Goal: Task Accomplishment & Management: Use online tool/utility

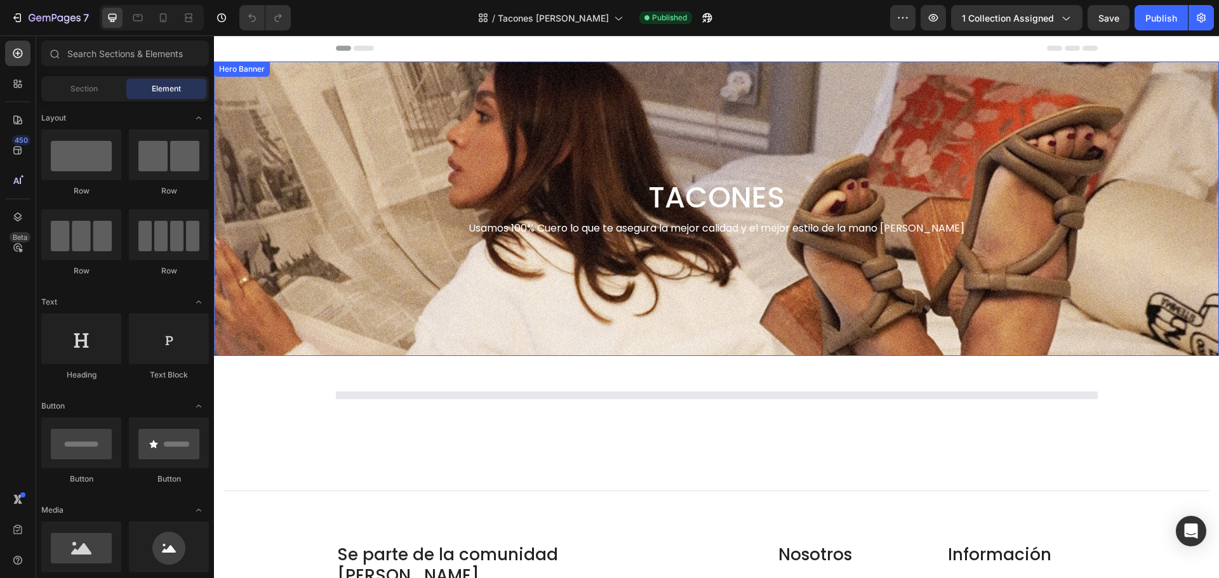
click at [474, 135] on div "Background Image" at bounding box center [716, 209] width 1005 height 295
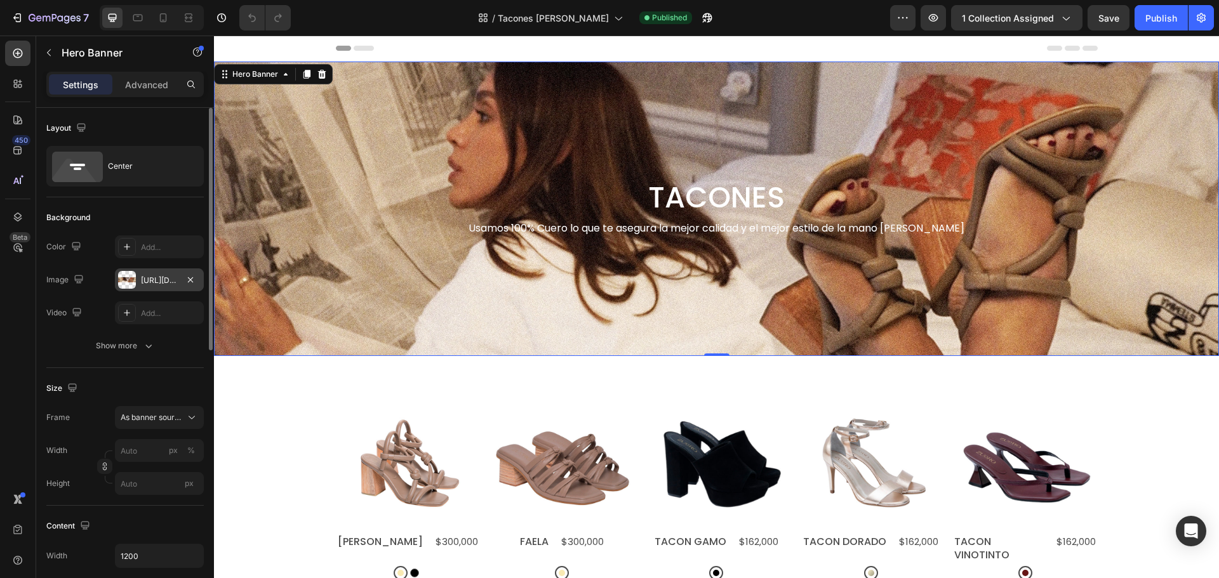
click at [134, 284] on div at bounding box center [127, 280] width 18 height 18
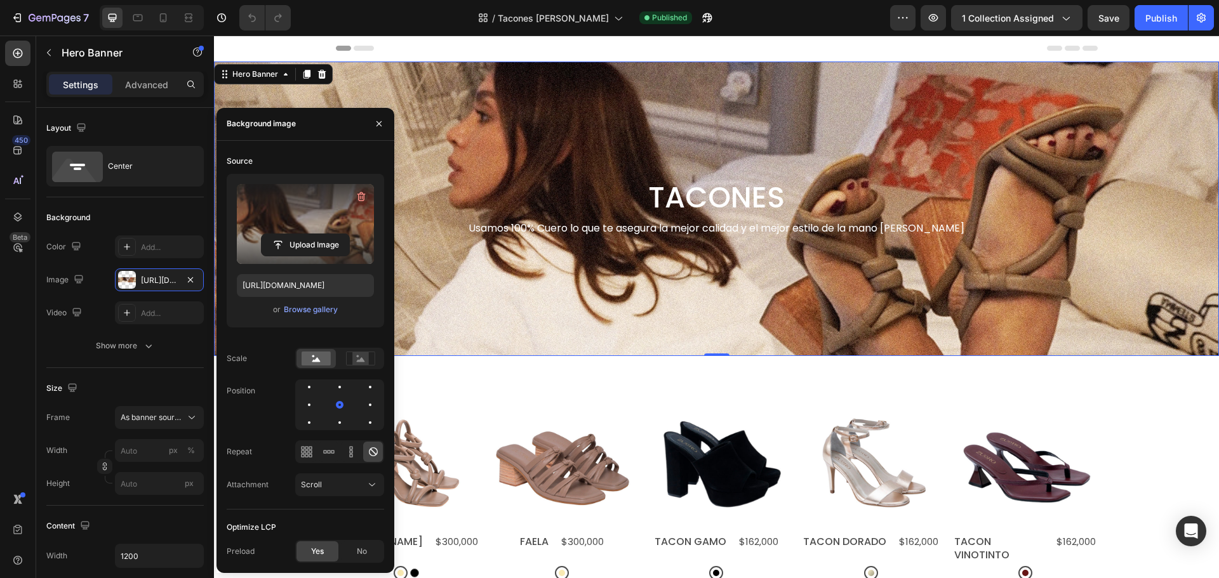
click at [288, 196] on label at bounding box center [305, 224] width 137 height 80
click at [288, 234] on input "file" at bounding box center [306, 245] width 88 height 22
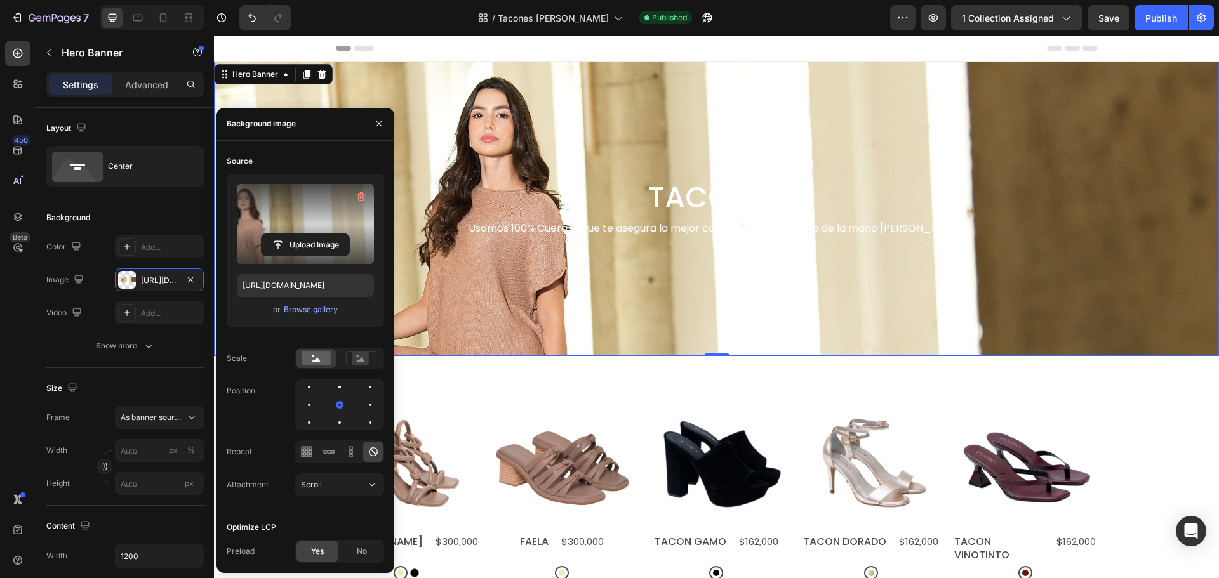
click at [437, 13] on div "/ Tacones [PERSON_NAME] Published" at bounding box center [595, 17] width 589 height 25
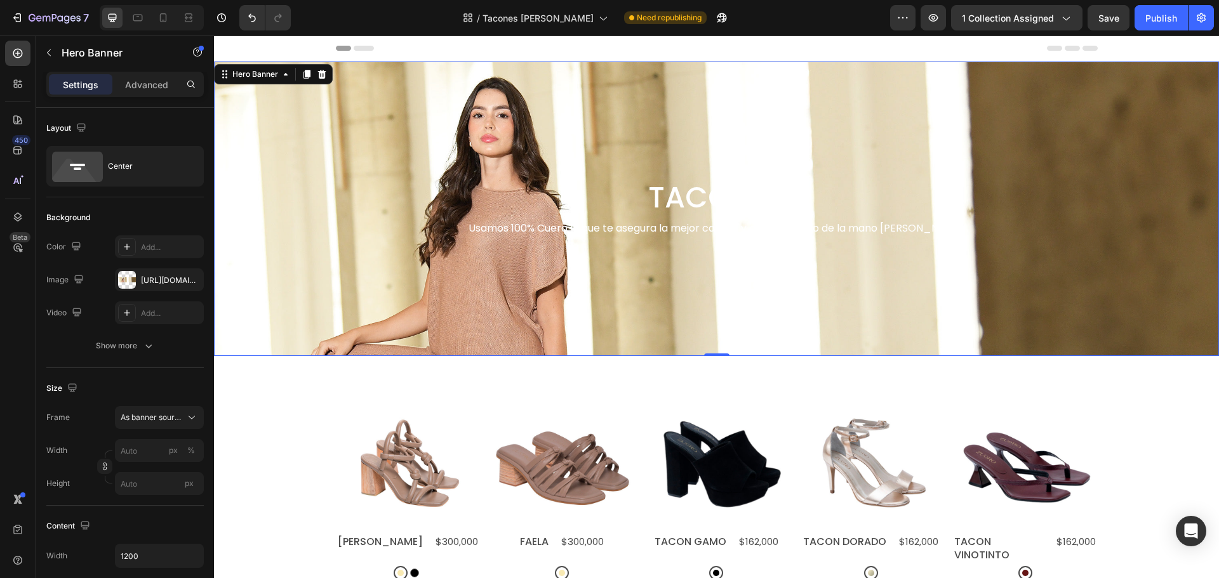
click at [480, 123] on div "Background Image" at bounding box center [716, 209] width 1005 height 295
click at [139, 277] on div "[URL][DOMAIN_NAME]" at bounding box center [159, 280] width 89 height 23
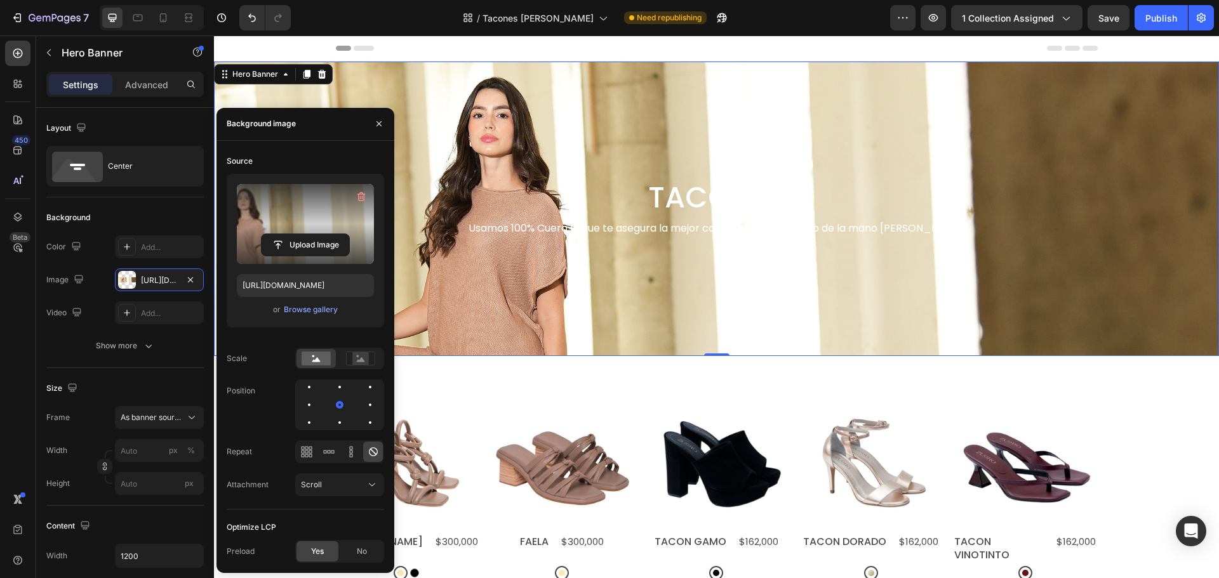
click at [307, 215] on label at bounding box center [305, 224] width 137 height 80
click at [307, 234] on input "file" at bounding box center [306, 245] width 88 height 22
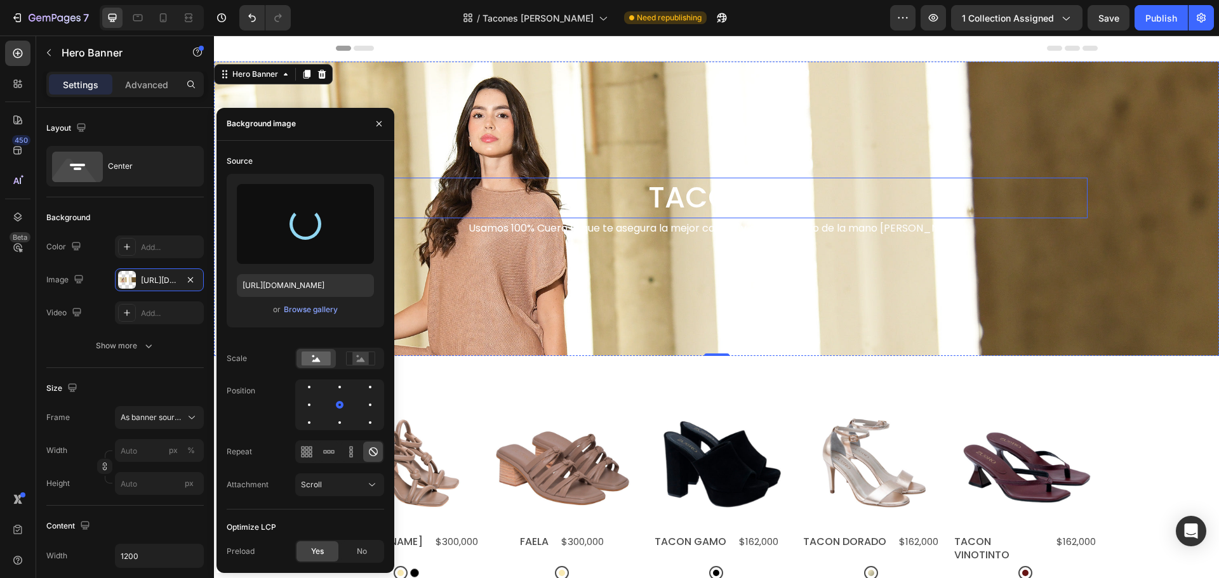
type input "[URL][DOMAIN_NAME]"
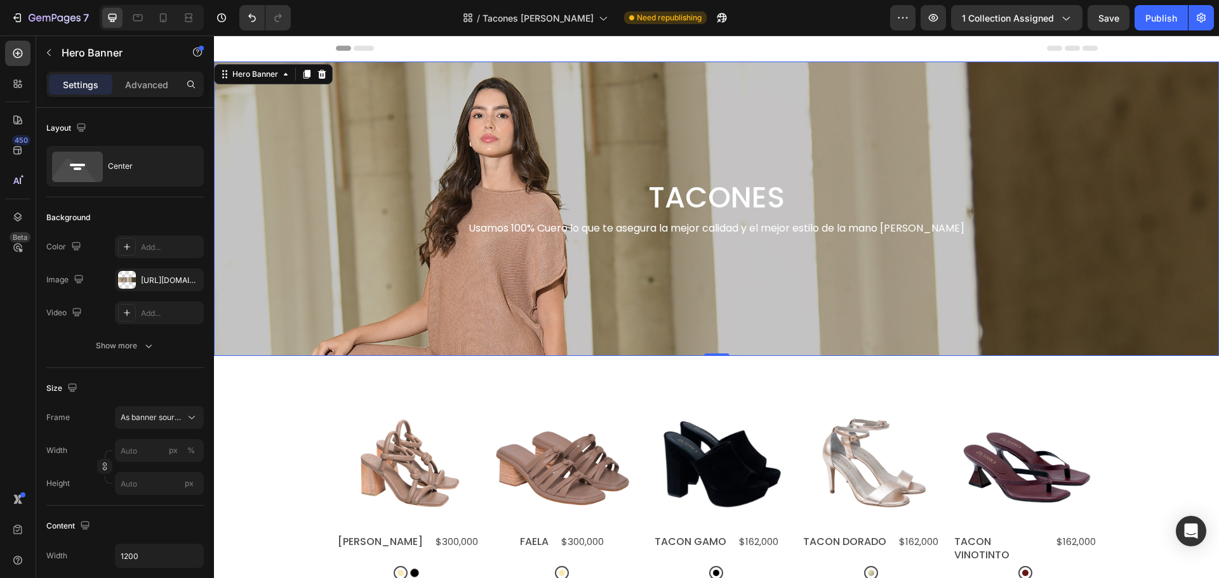
click at [451, 6] on div "/ Tacones [PERSON_NAME] Need republishing" at bounding box center [595, 17] width 589 height 25
click at [1157, 19] on div "Publish" at bounding box center [1161, 17] width 32 height 13
click at [161, 13] on icon at bounding box center [163, 17] width 13 height 13
type input "100"
type input "600"
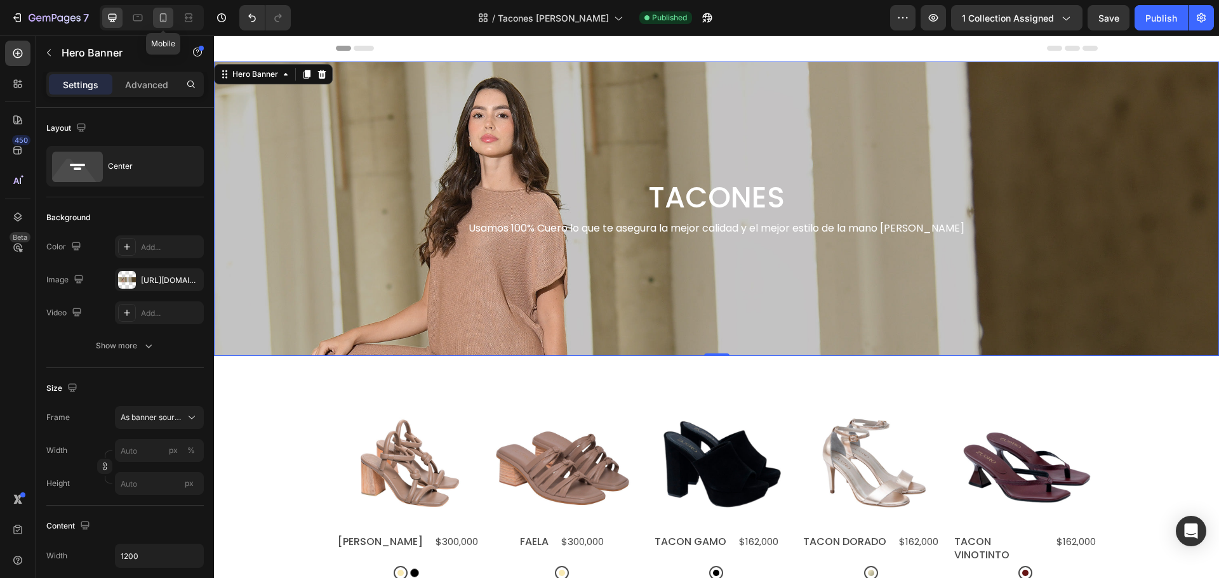
type input "100%"
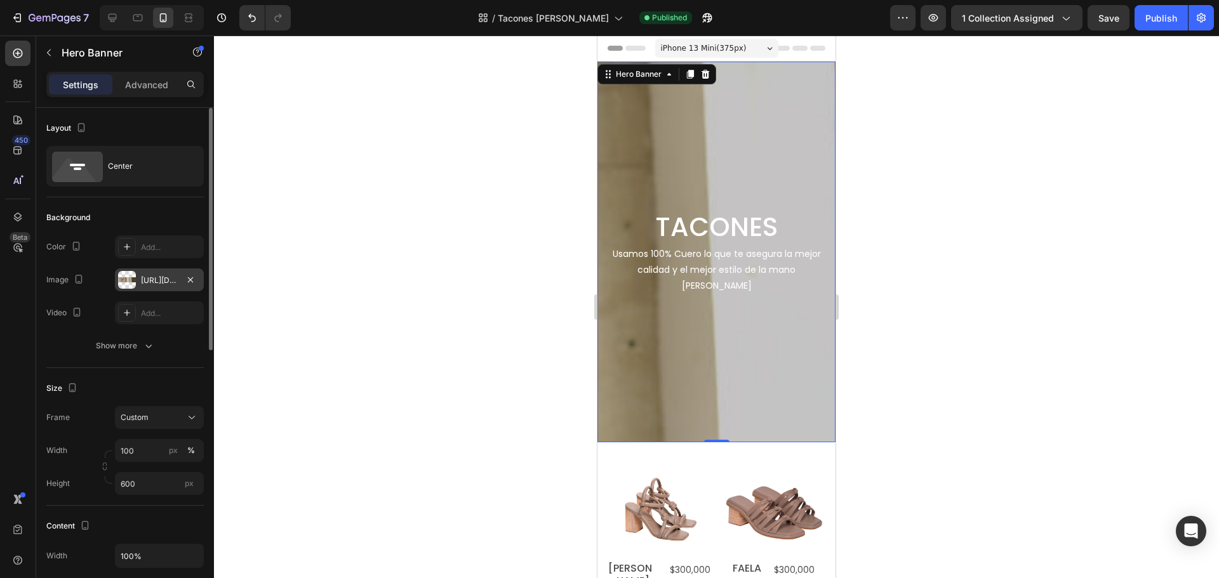
click at [135, 282] on div at bounding box center [127, 280] width 18 height 18
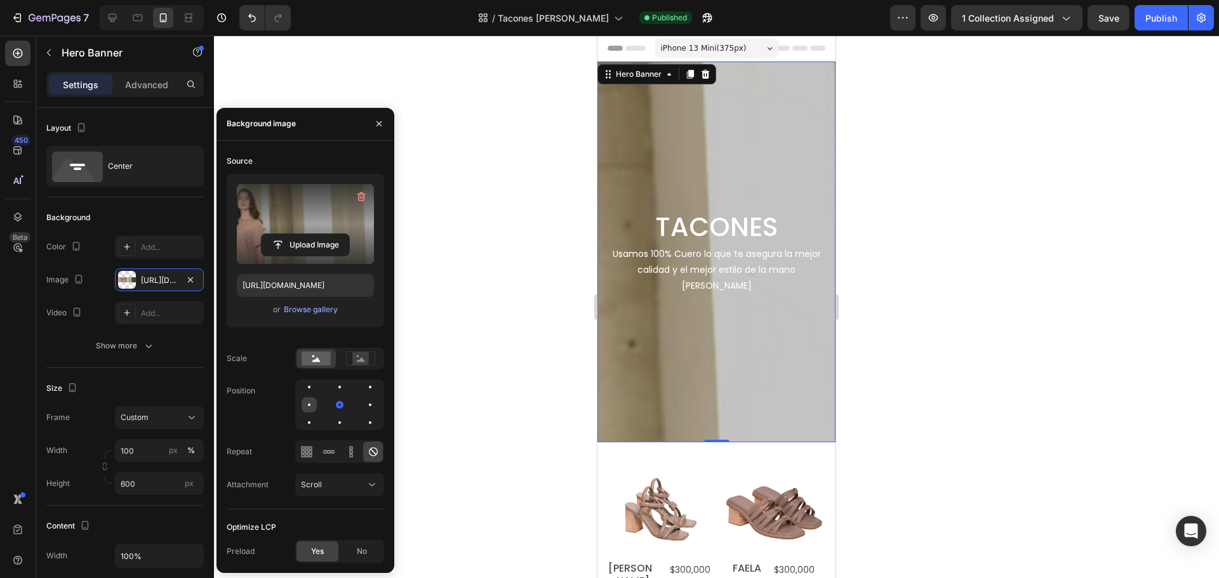
click at [309, 400] on div at bounding box center [309, 404] width 15 height 15
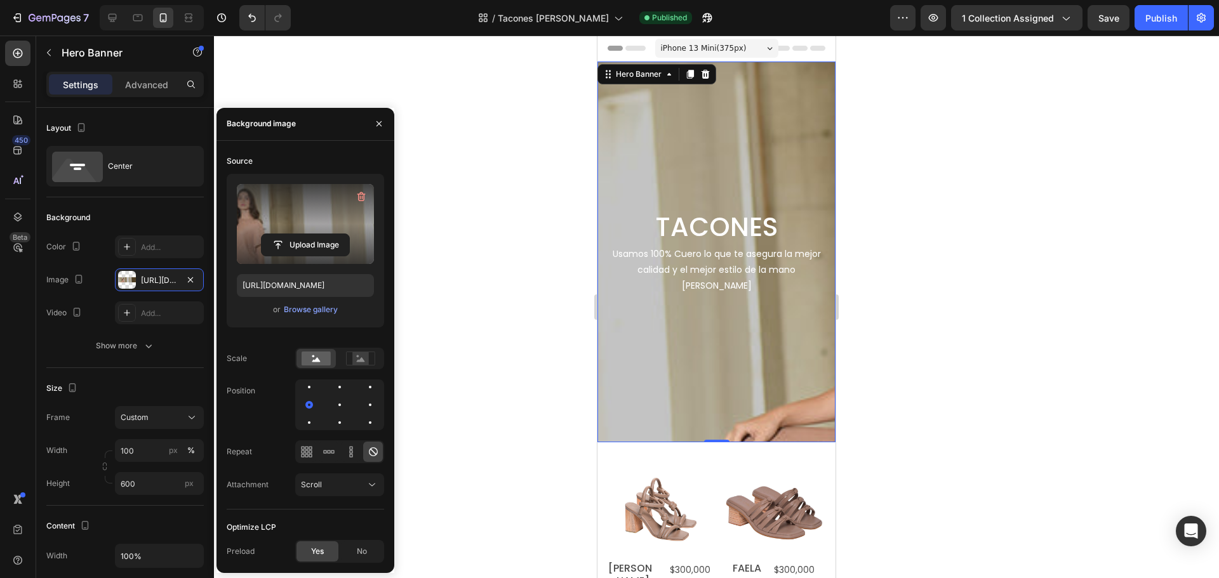
click at [331, 402] on div at bounding box center [339, 405] width 89 height 51
click at [337, 402] on div at bounding box center [339, 404] width 15 height 15
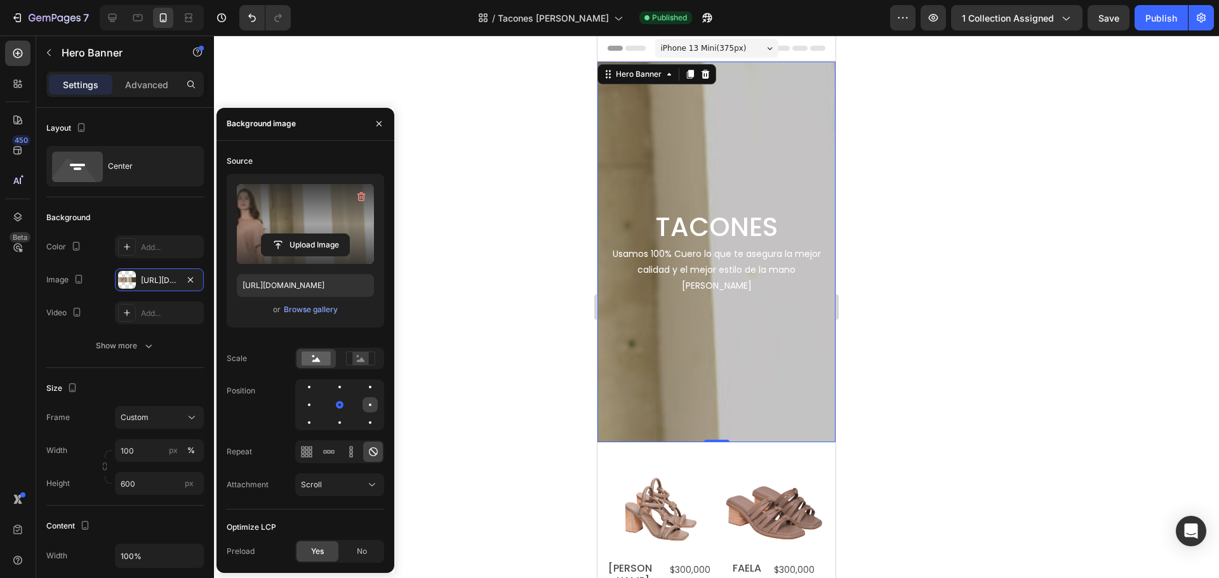
click at [366, 404] on div at bounding box center [370, 404] width 15 height 15
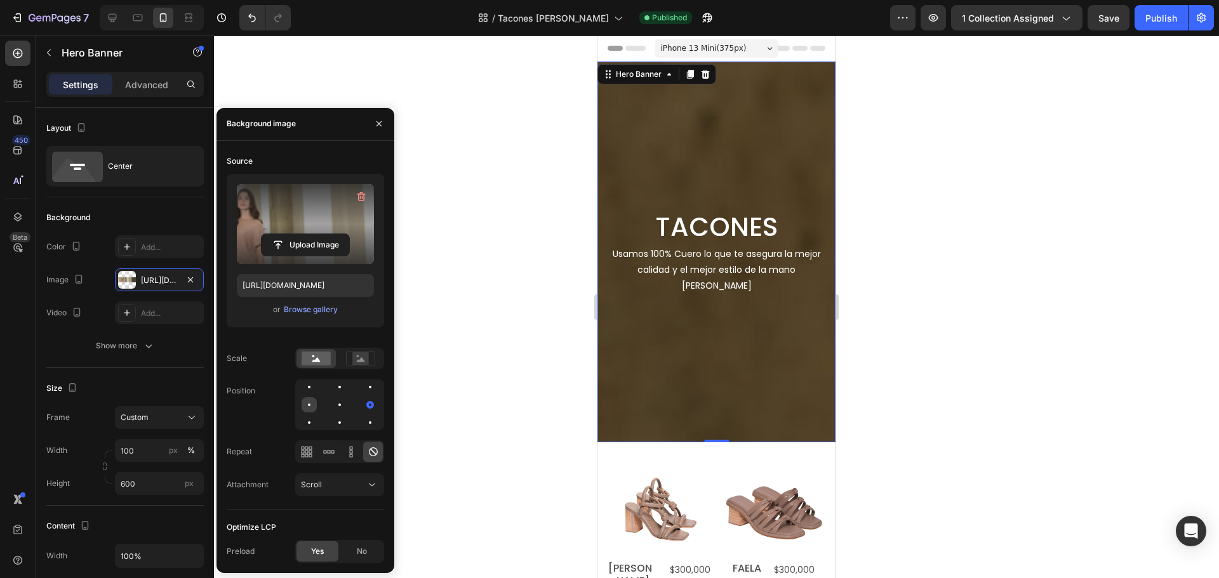
click at [307, 403] on div at bounding box center [309, 404] width 15 height 15
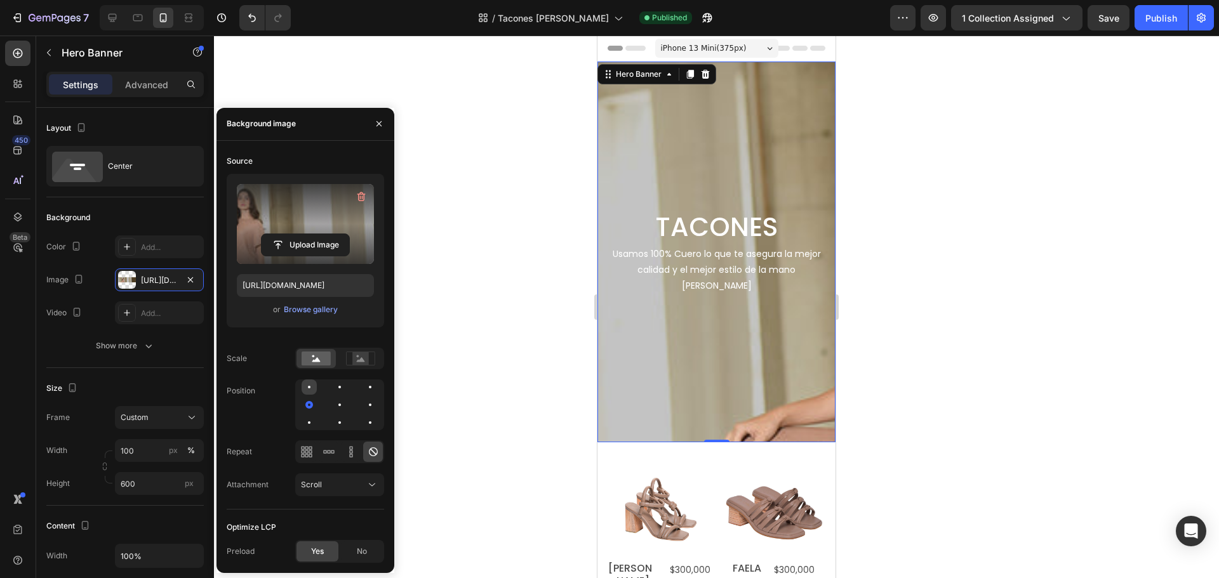
click at [309, 385] on div at bounding box center [309, 387] width 15 height 15
click at [345, 385] on div at bounding box center [339, 387] width 15 height 15
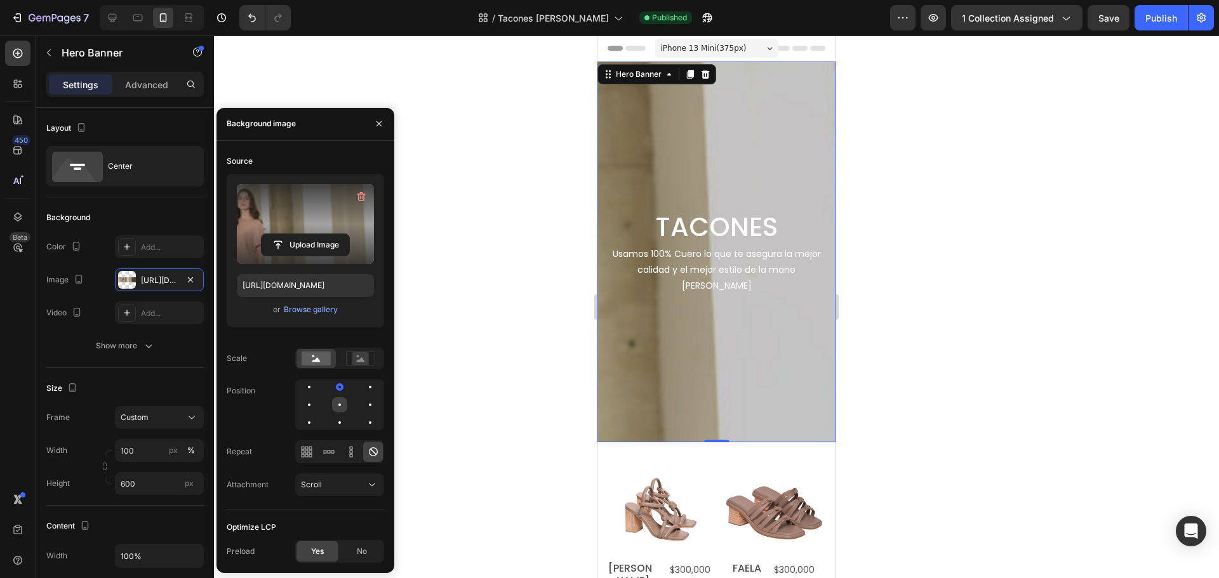
click at [345, 404] on div at bounding box center [339, 404] width 15 height 15
click at [309, 403] on div at bounding box center [309, 404] width 15 height 15
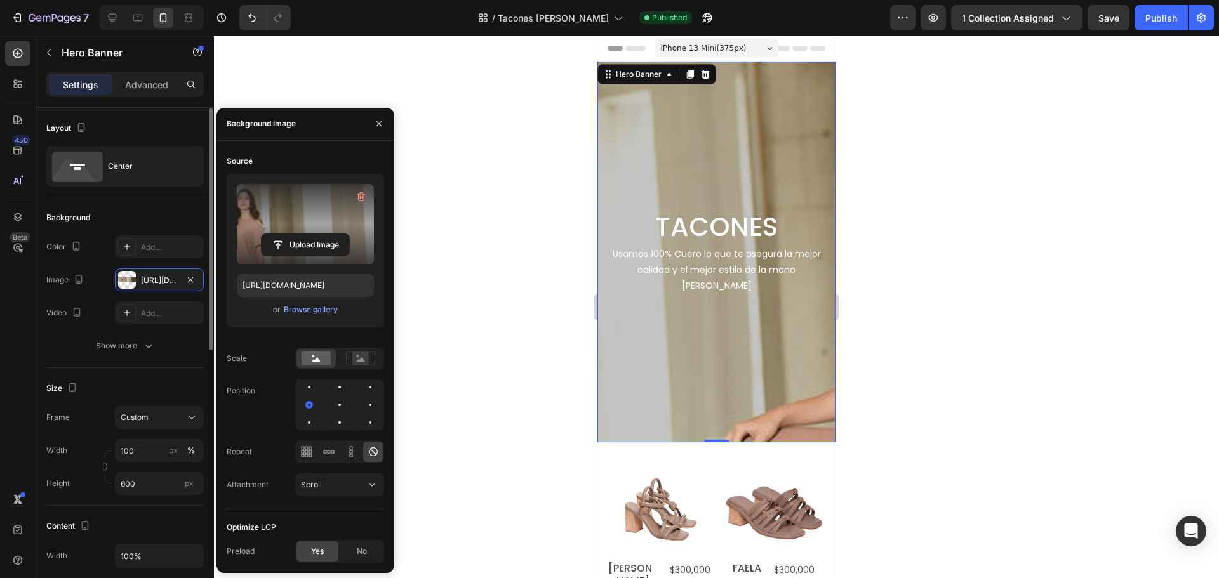
click at [143, 190] on div "Layout Center" at bounding box center [124, 153] width 157 height 90
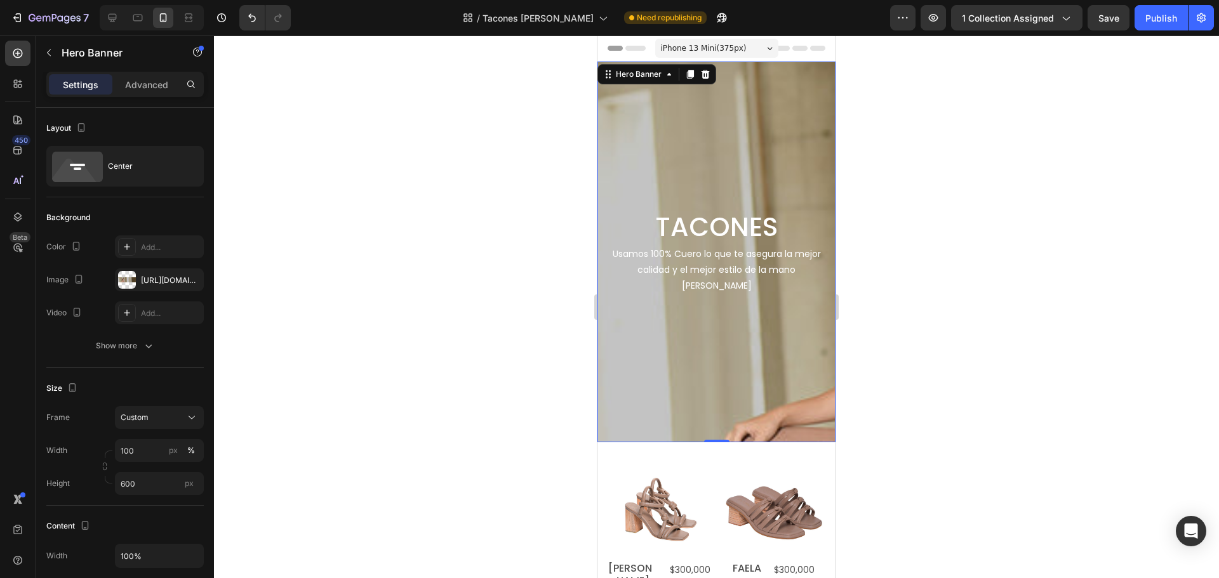
click at [655, 139] on div "Background Image" at bounding box center [716, 252] width 238 height 381
click at [134, 276] on div at bounding box center [127, 280] width 18 height 18
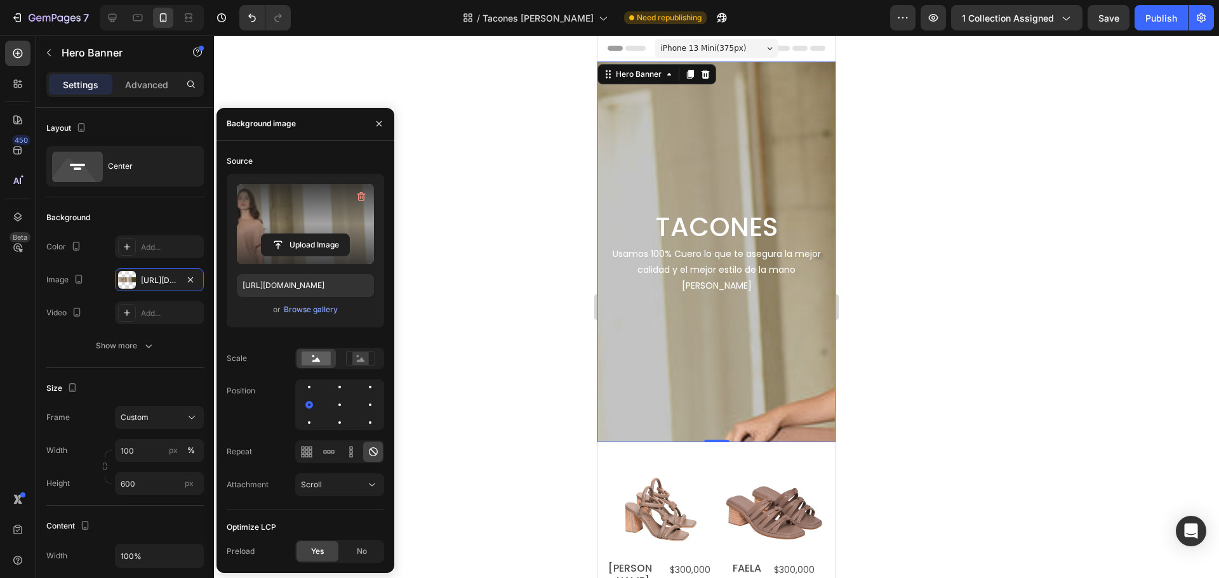
click at [275, 223] on label at bounding box center [305, 224] width 137 height 80
click at [275, 234] on input "file" at bounding box center [306, 245] width 88 height 22
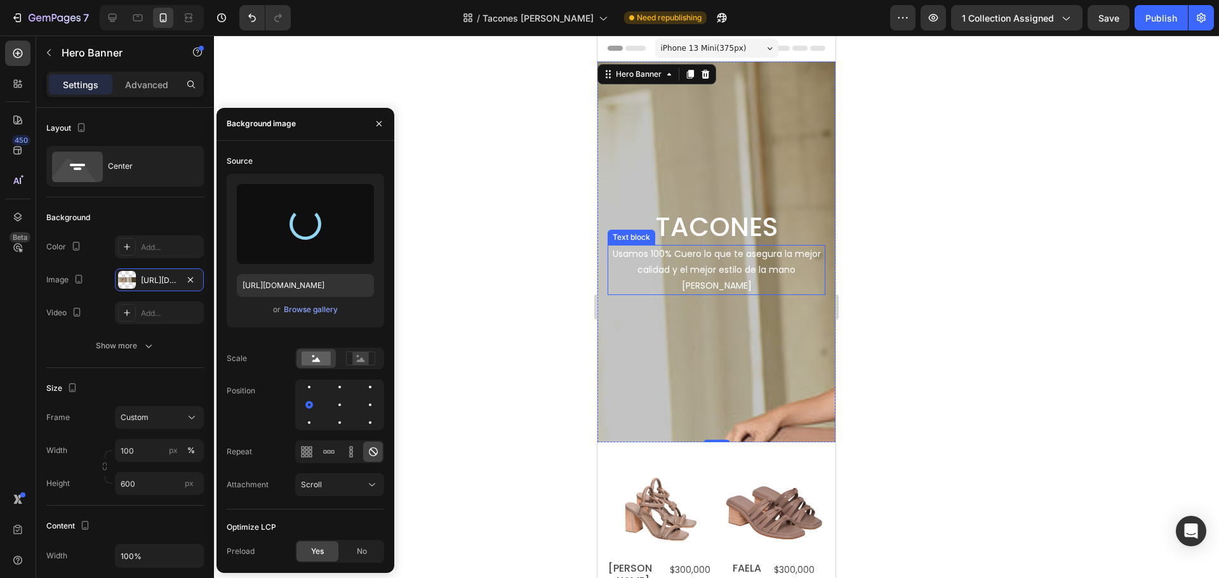
type input "[URL][DOMAIN_NAME]"
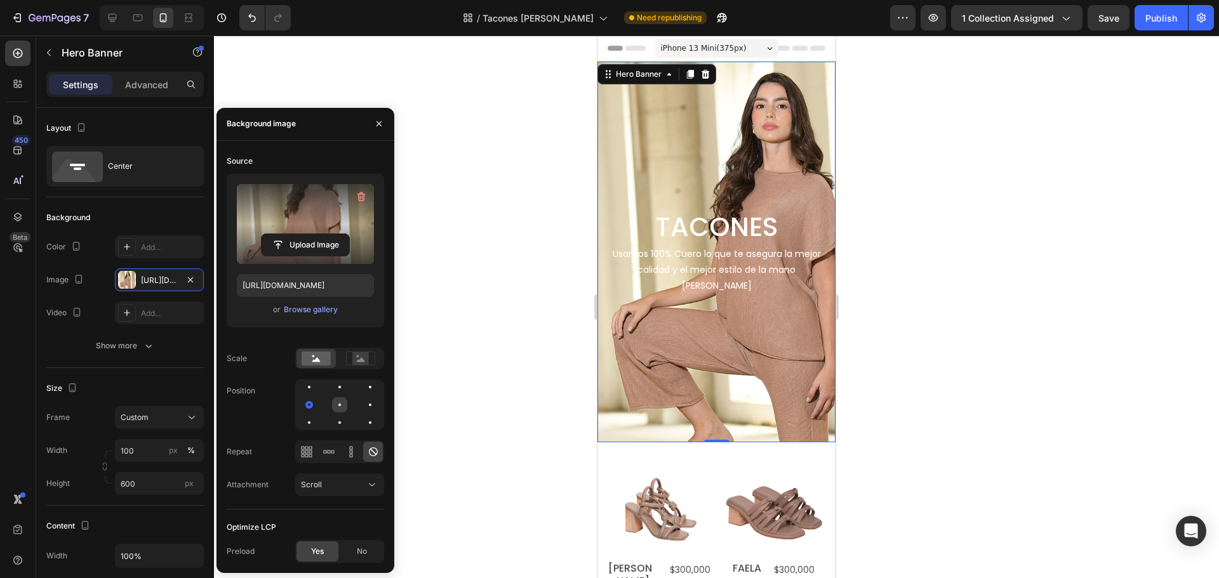
click at [336, 401] on div at bounding box center [339, 404] width 15 height 15
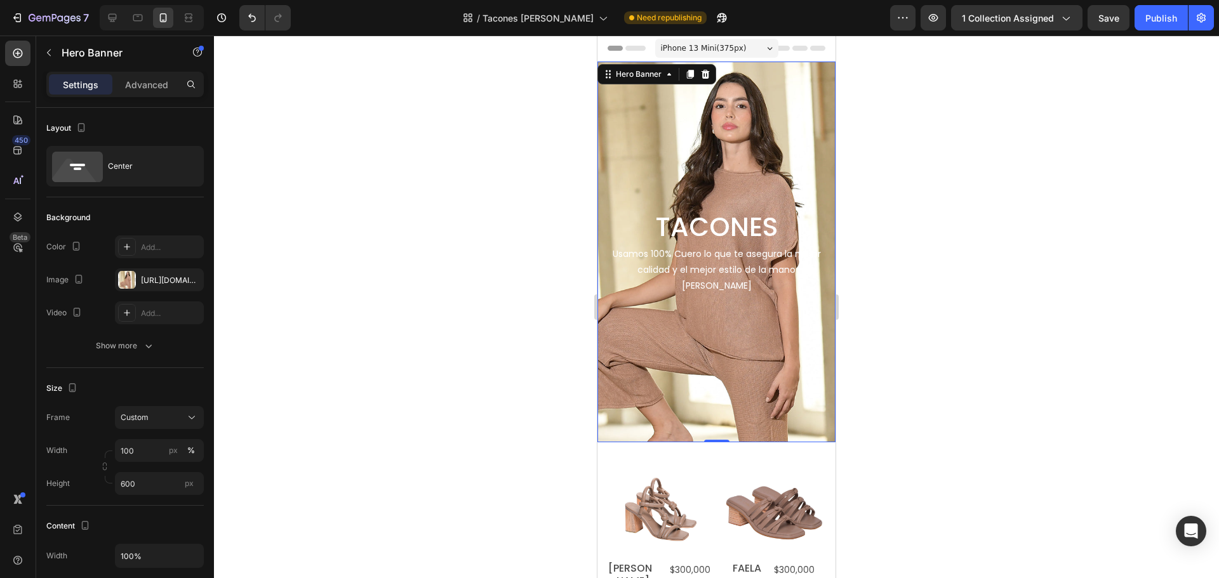
click at [414, 72] on div at bounding box center [716, 307] width 1005 height 543
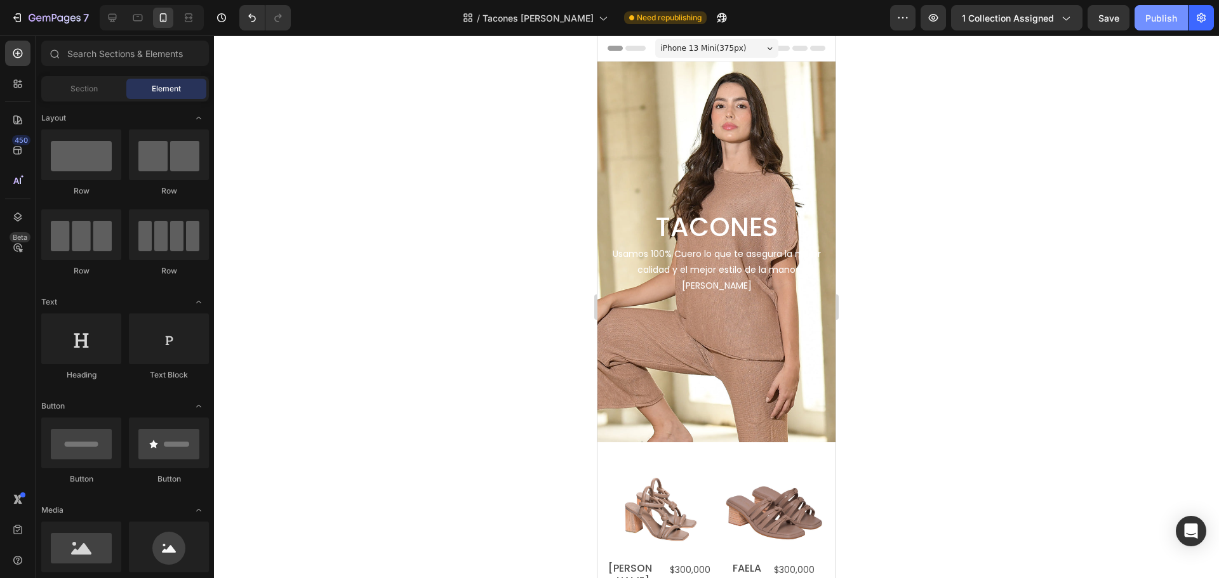
click at [1162, 13] on div "Publish" at bounding box center [1161, 17] width 32 height 13
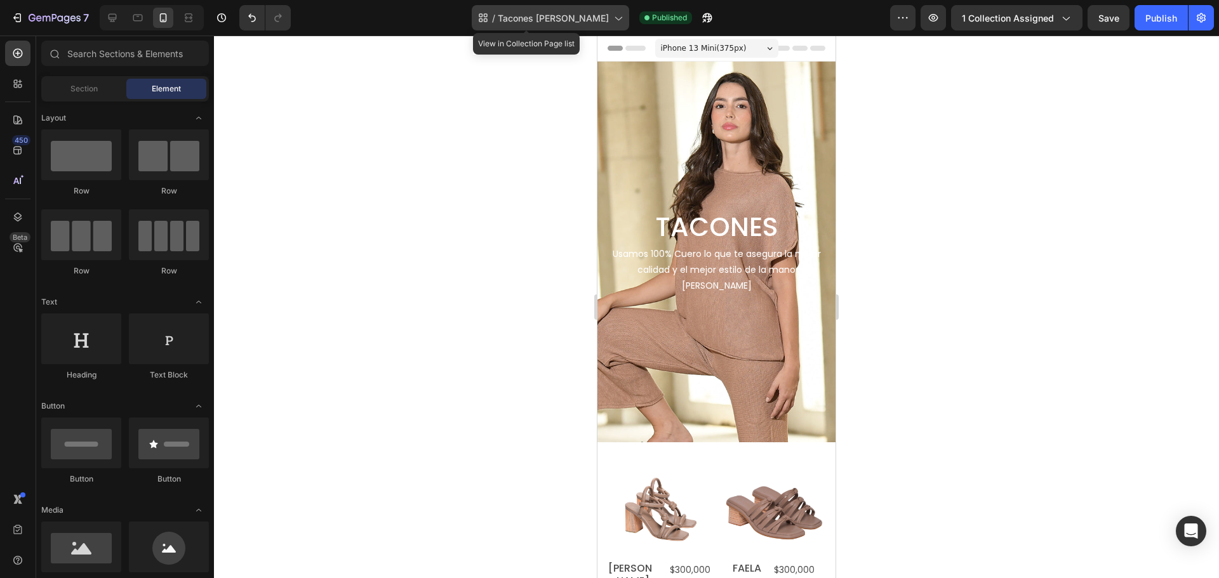
click at [553, 14] on span "Tacones [PERSON_NAME]" at bounding box center [553, 17] width 111 height 13
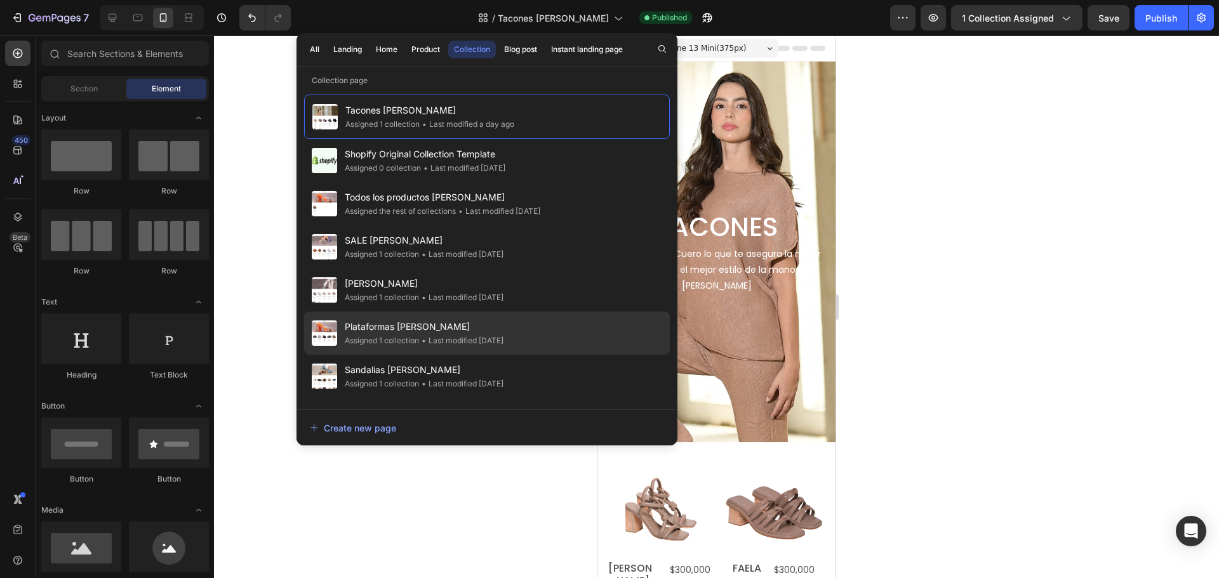
click at [379, 332] on span "Plataformas [PERSON_NAME]" at bounding box center [424, 326] width 159 height 15
